Goal: Communication & Community: Answer question/provide support

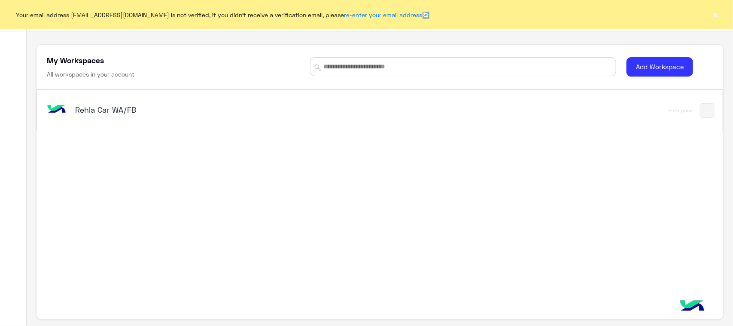
click at [104, 108] on h5 "Rehla Car WA/FB" at bounding box center [195, 109] width 241 height 10
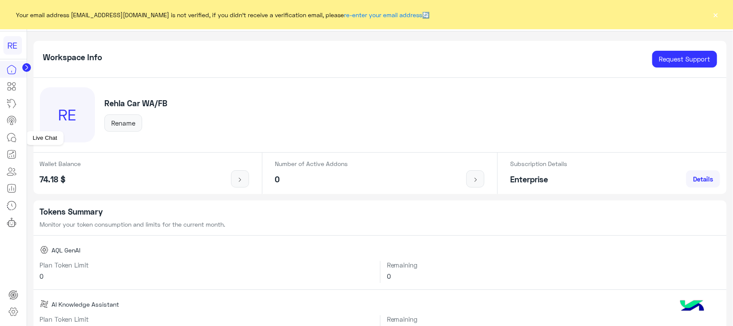
click at [12, 132] on icon at bounding box center [11, 137] width 10 height 10
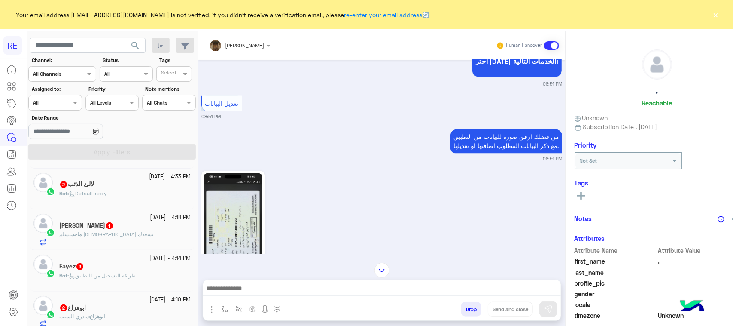
scroll to position [215, 0]
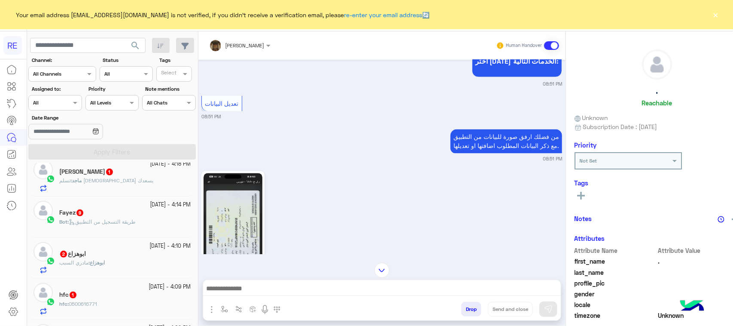
click at [120, 224] on span "طريقة التسجيل من التطبيق" at bounding box center [102, 221] width 67 height 6
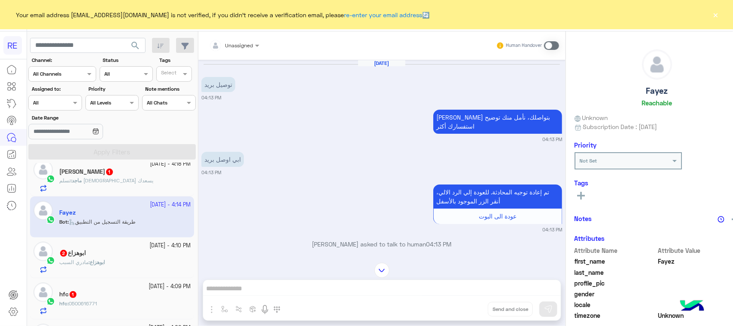
click at [544, 45] on span at bounding box center [551, 45] width 15 height 9
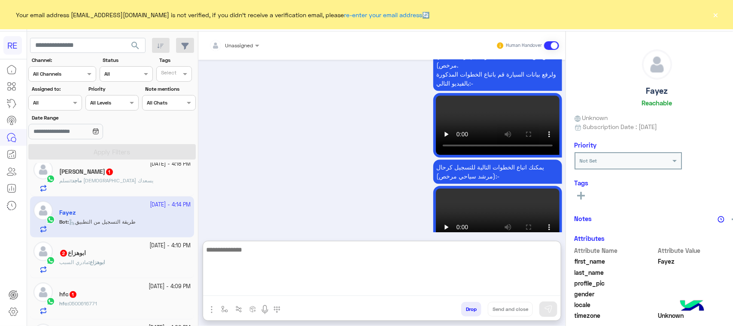
click at [363, 288] on textarea at bounding box center [382, 270] width 358 height 52
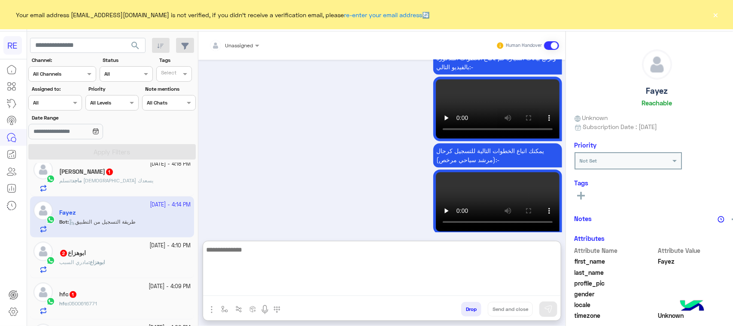
click at [244, 268] on textarea at bounding box center [382, 270] width 358 height 52
type textarea "**********"
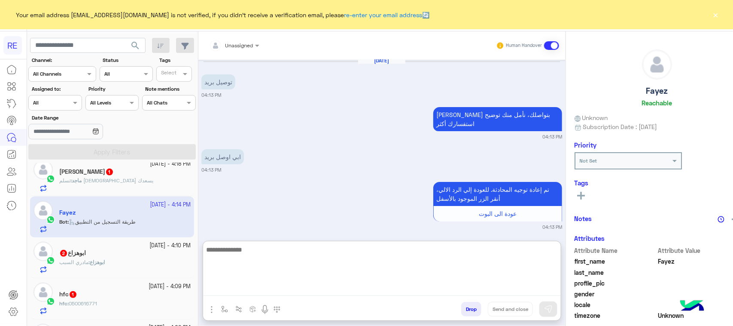
scroll to position [1199, 0]
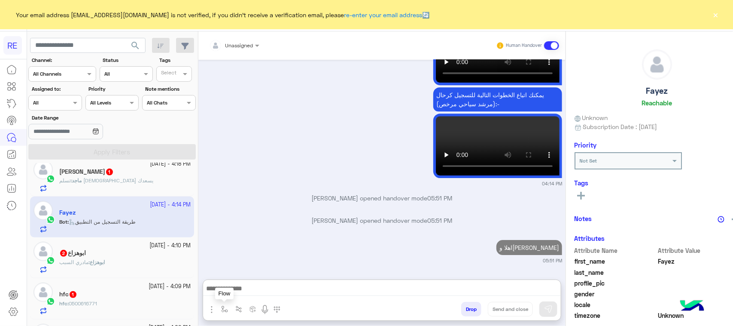
click at [217, 312] on button "button" at bounding box center [224, 309] width 14 height 14
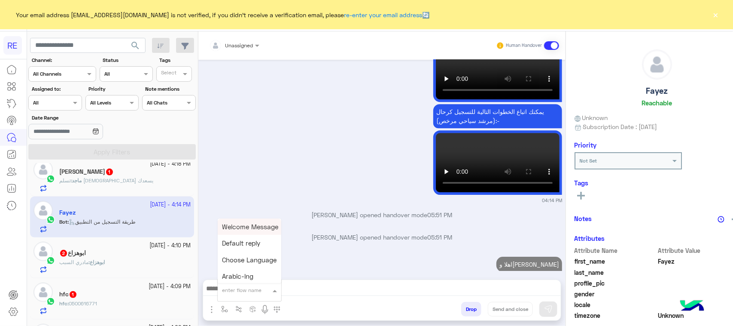
click at [231, 293] on div "enter flow name" at bounding box center [242, 290] width 40 height 8
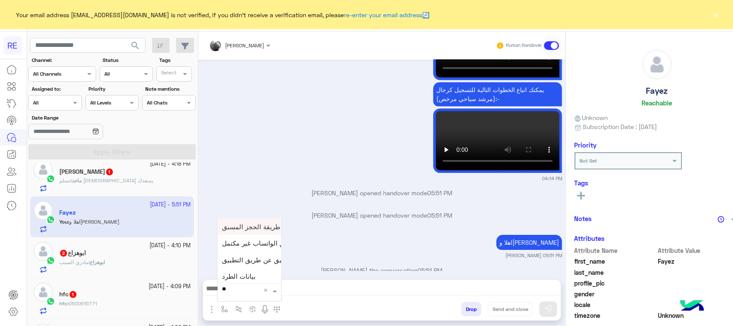
type input "***"
click at [226, 241] on span "بيانات الطرد" at bounding box center [239, 242] width 34 height 8
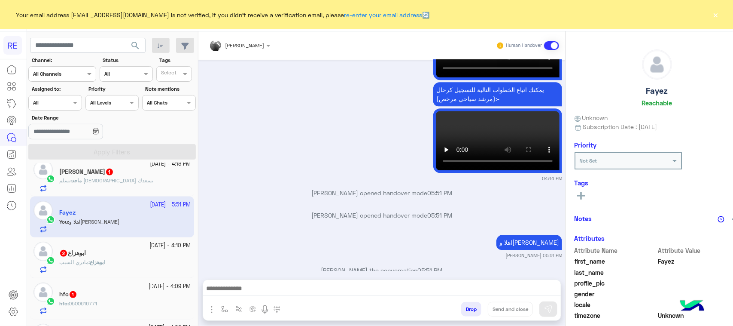
type textarea "**********"
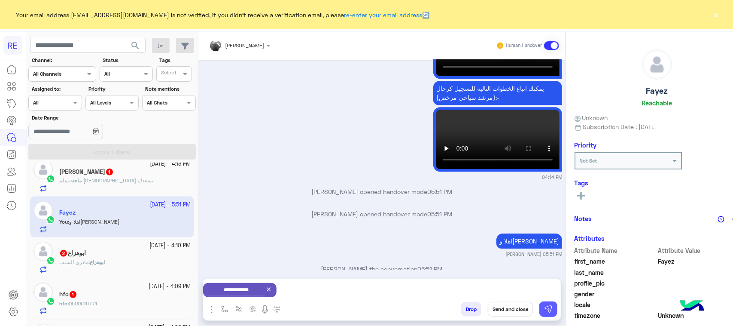
click at [544, 308] on img at bounding box center [548, 309] width 9 height 9
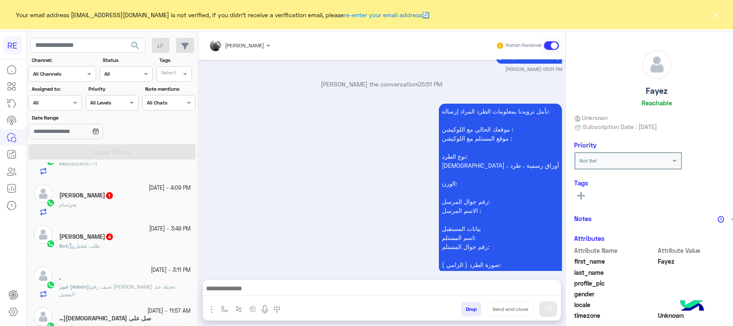
scroll to position [376, 0]
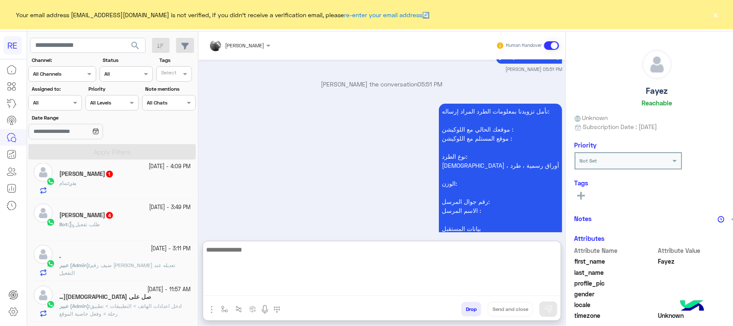
click at [225, 289] on textarea at bounding box center [382, 270] width 358 height 52
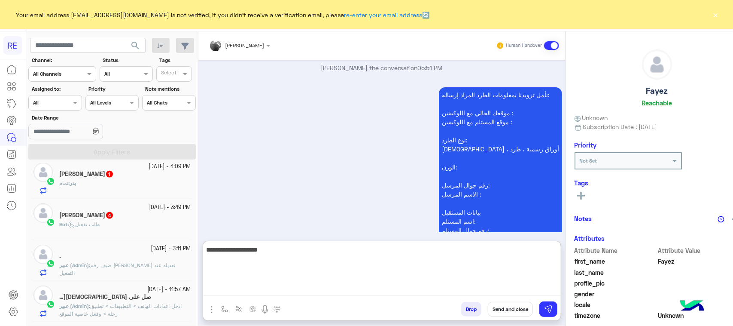
type textarea "**********"
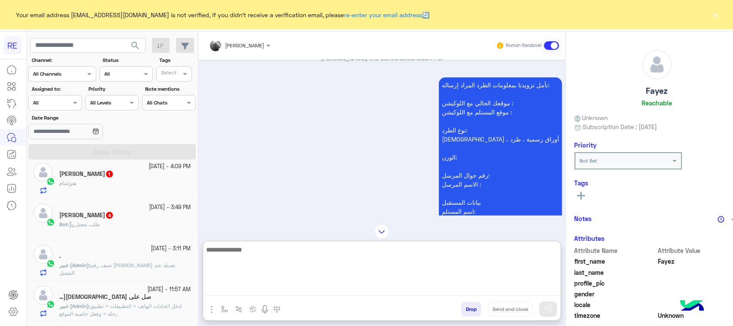
scroll to position [1439, 0]
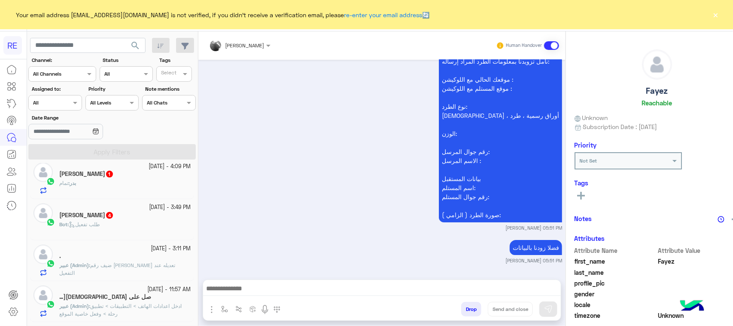
click at [120, 235] on div "Bot : طلب تفعيل" at bounding box center [124, 227] width 131 height 15
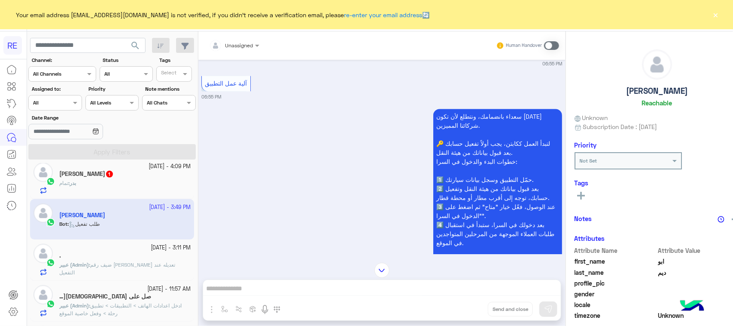
scroll to position [739, 0]
click at [284, 189] on div "سعداء بانضمامك، ونتطلع لأن تكون [DATE] شركائنا المميزين. 🔑 لتبدأ العمل ككابتن، …" at bounding box center [381, 298] width 361 height 378
click at [219, 210] on div "سعداء بانضمامك، ونتطلع لأن تكون [DATE] شركائنا المميزين. 🔑 لتبدأ العمل ككابتن، …" at bounding box center [381, 298] width 361 height 378
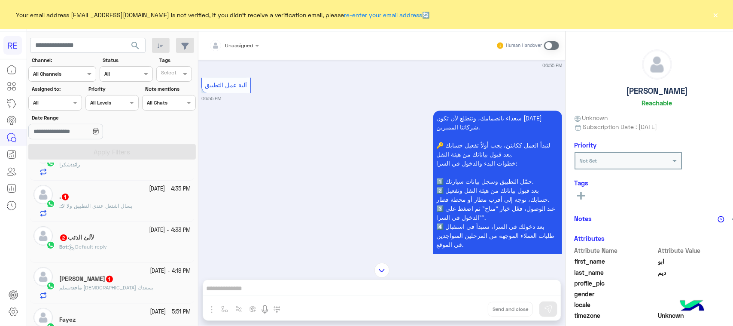
scroll to position [0, 0]
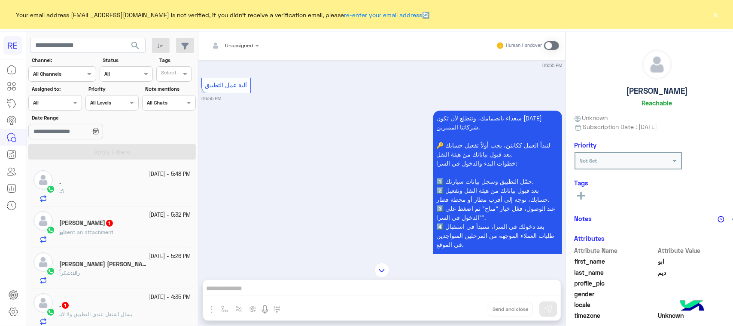
click at [133, 188] on div ". : ؟" at bounding box center [124, 194] width 131 height 15
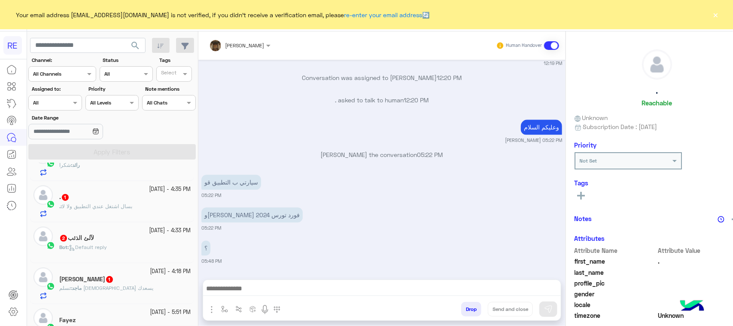
scroll to position [54, 0]
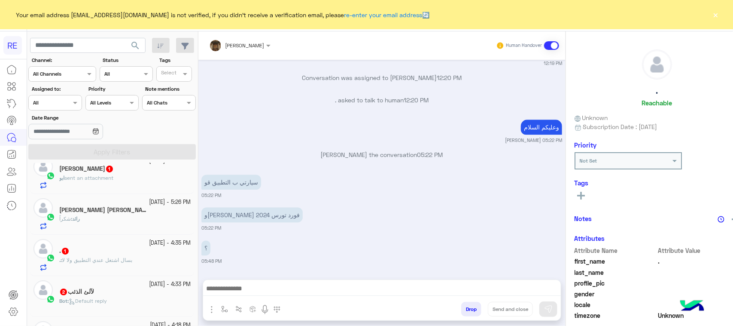
click at [149, 204] on small "[DATE] - 5:26 PM" at bounding box center [170, 202] width 42 height 8
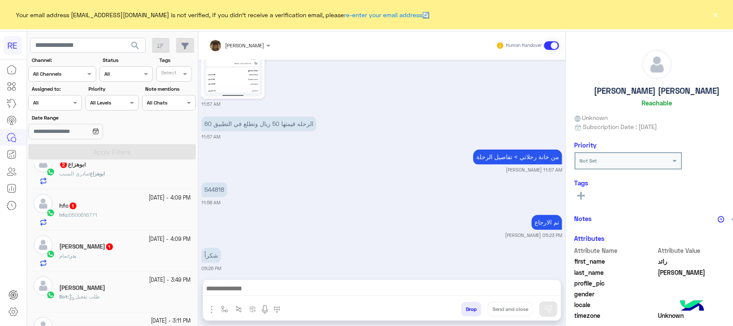
scroll to position [323, 0]
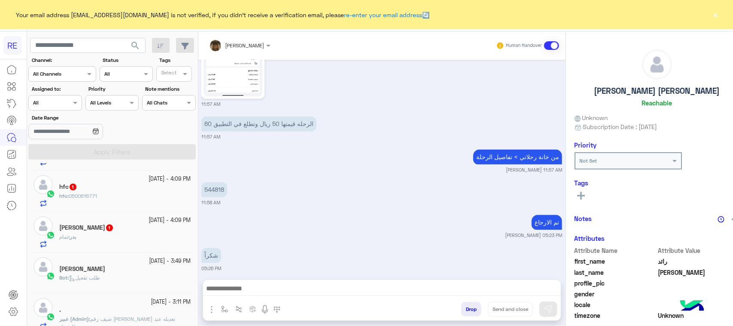
click at [122, 196] on div "hfc : 0500616771" at bounding box center [124, 199] width 131 height 15
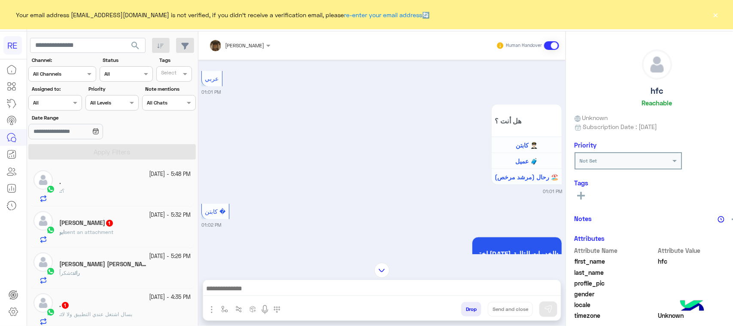
click at [125, 220] on div "[PERSON_NAME] 1" at bounding box center [124, 223] width 131 height 9
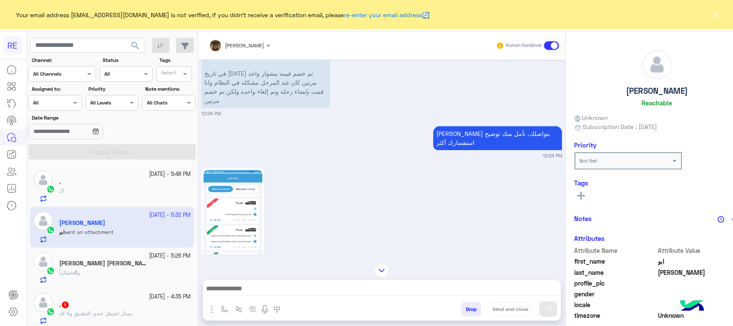
scroll to position [1237, 0]
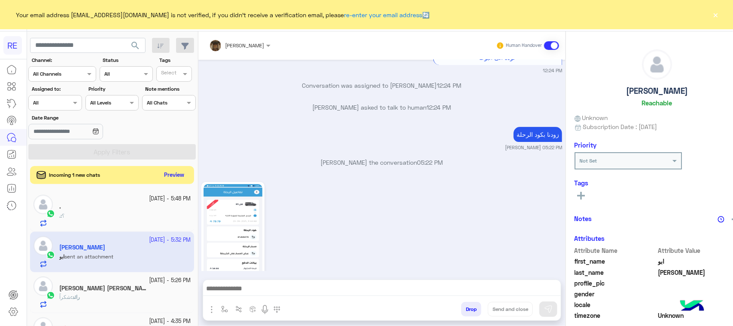
click at [161, 175] on button "Preview" at bounding box center [174, 175] width 27 height 12
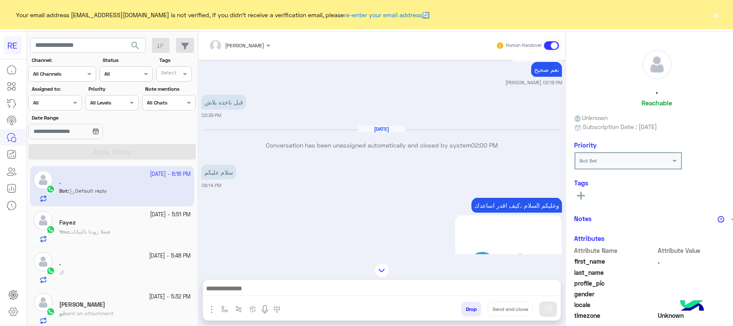
scroll to position [430, 0]
